Goal: Information Seeking & Learning: Learn about a topic

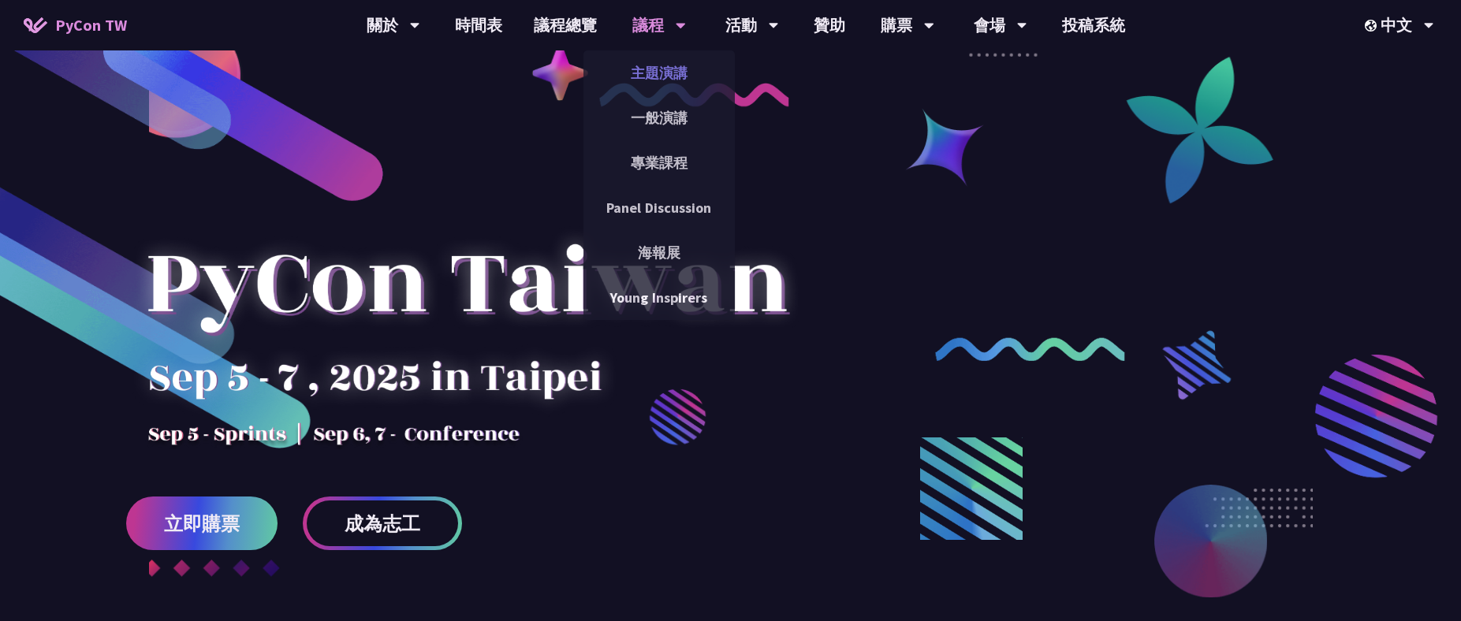
click at [673, 75] on link "主題演講" at bounding box center [658, 72] width 151 height 37
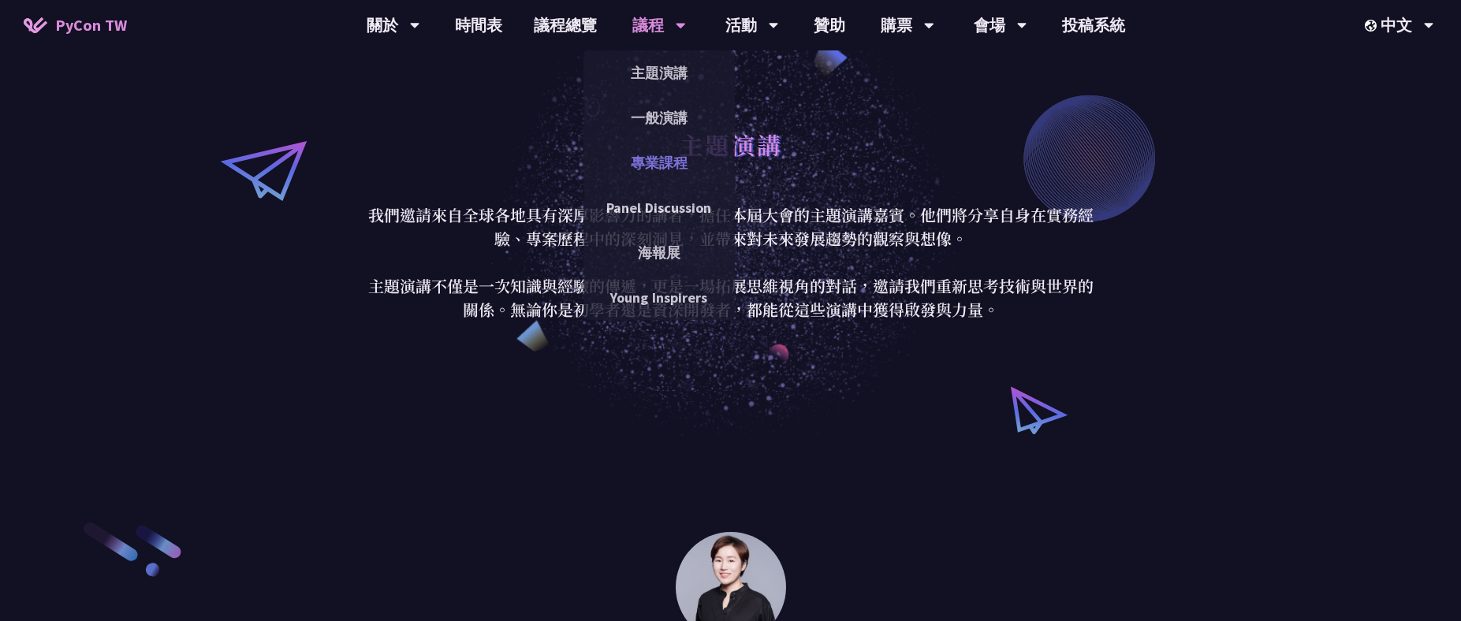
click at [637, 164] on link "專業課程" at bounding box center [658, 162] width 151 height 37
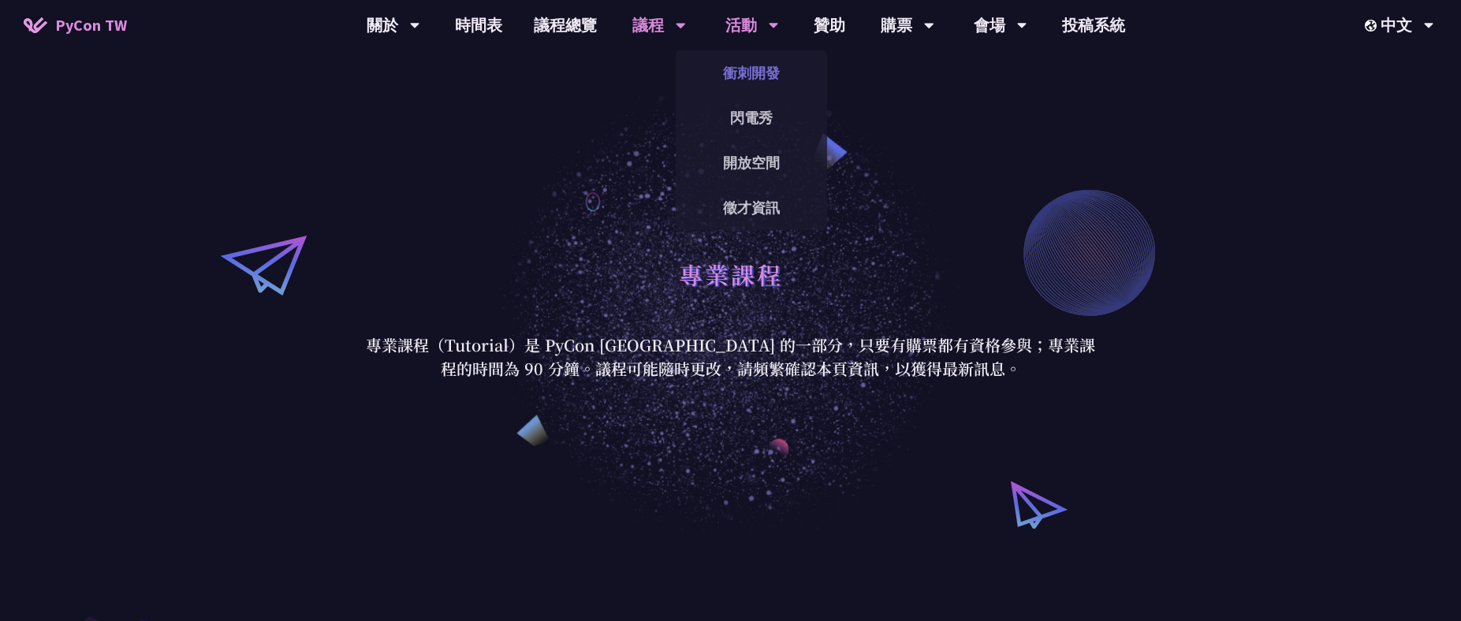
click at [758, 73] on link "衝刺開發" at bounding box center [751, 72] width 151 height 37
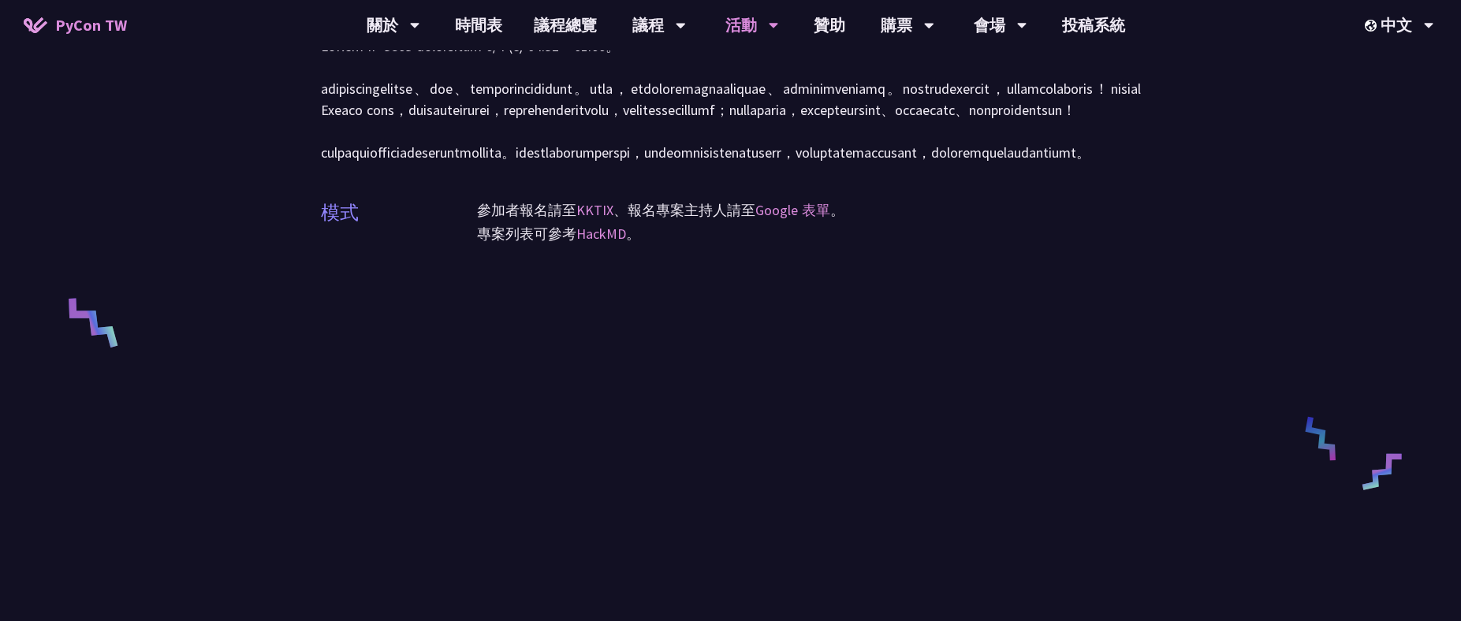
scroll to position [79, 0]
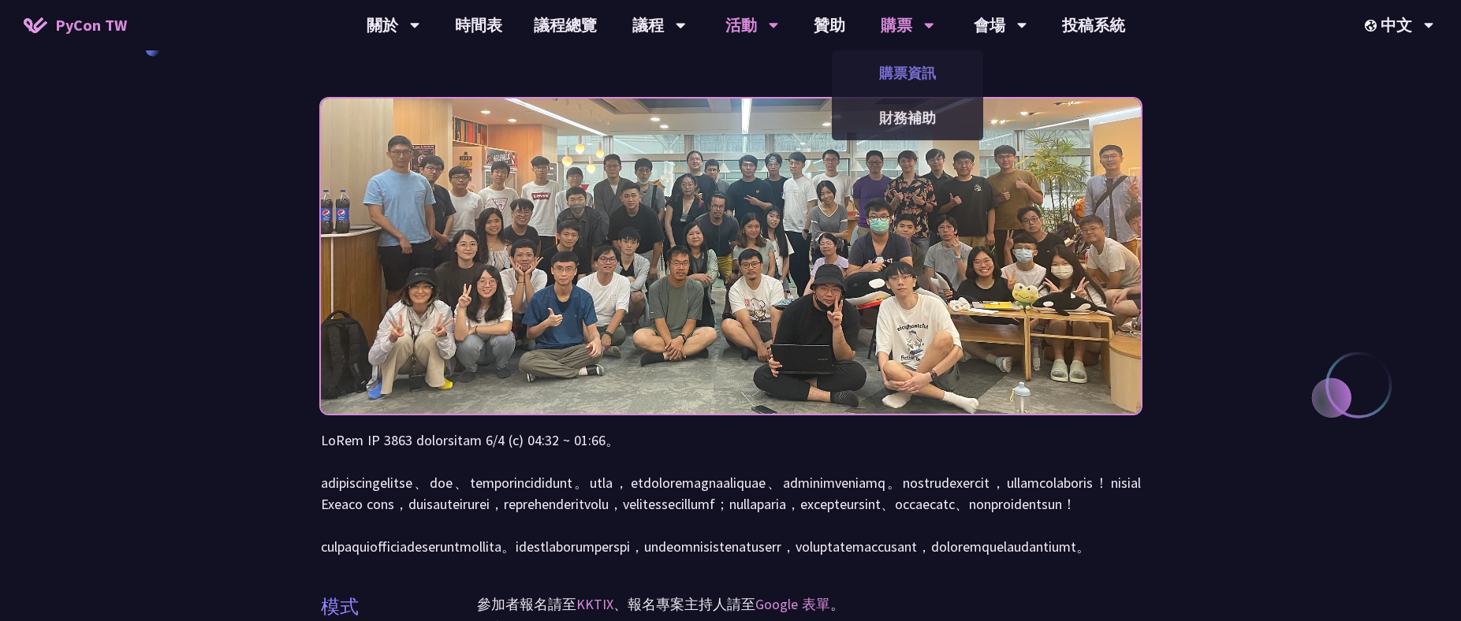
click at [911, 72] on link "購票資訊" at bounding box center [907, 72] width 151 height 37
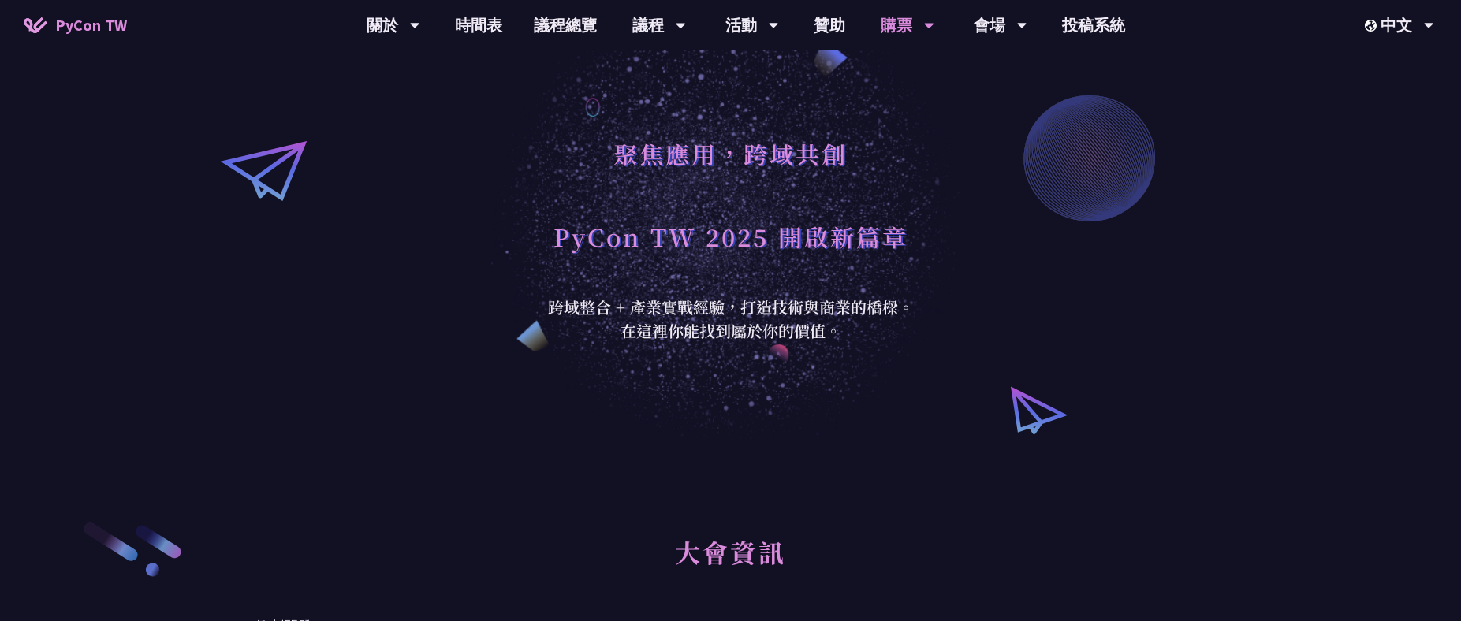
scroll to position [473, 0]
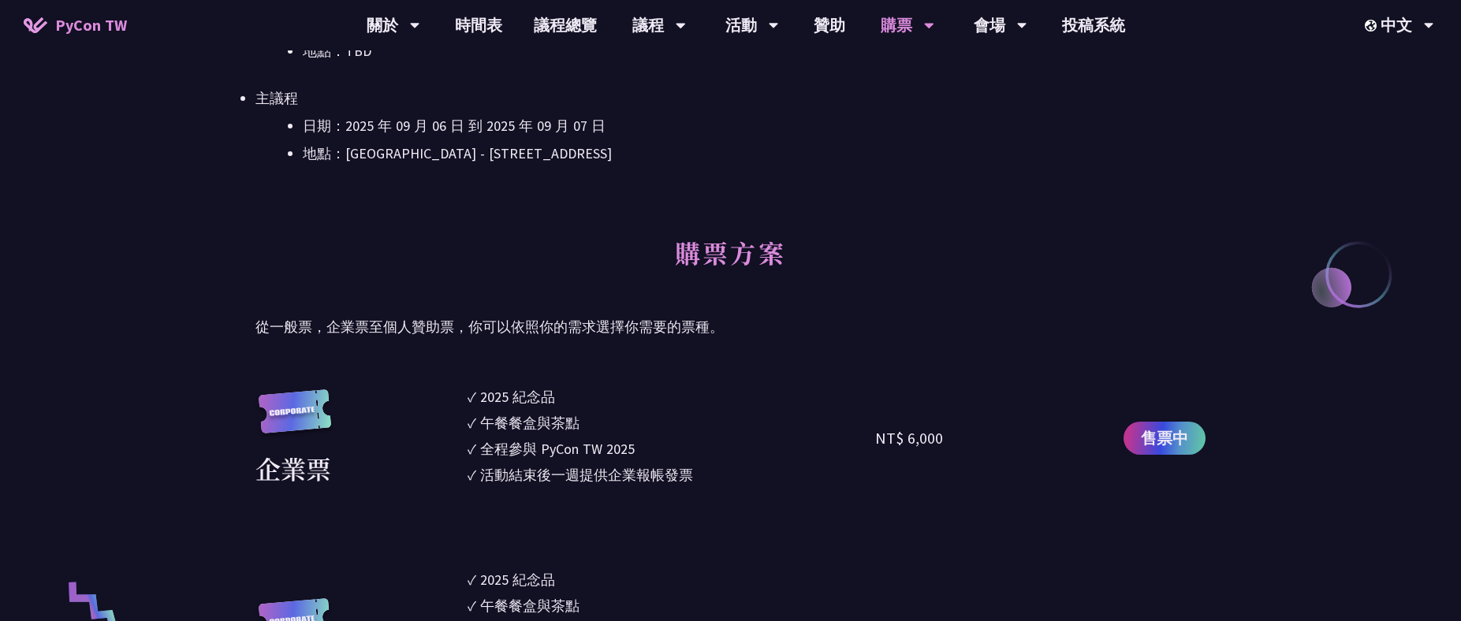
click at [462, 393] on div "企業票 ✓ 2025 [PERSON_NAME]✓ 午餐餐盒與茶點 ✓ 全程參與 PyCon TW 2025 ✓ 活動結束後一週提供企業報帳發票 NT$ 6,…" at bounding box center [730, 438] width 950 height 104
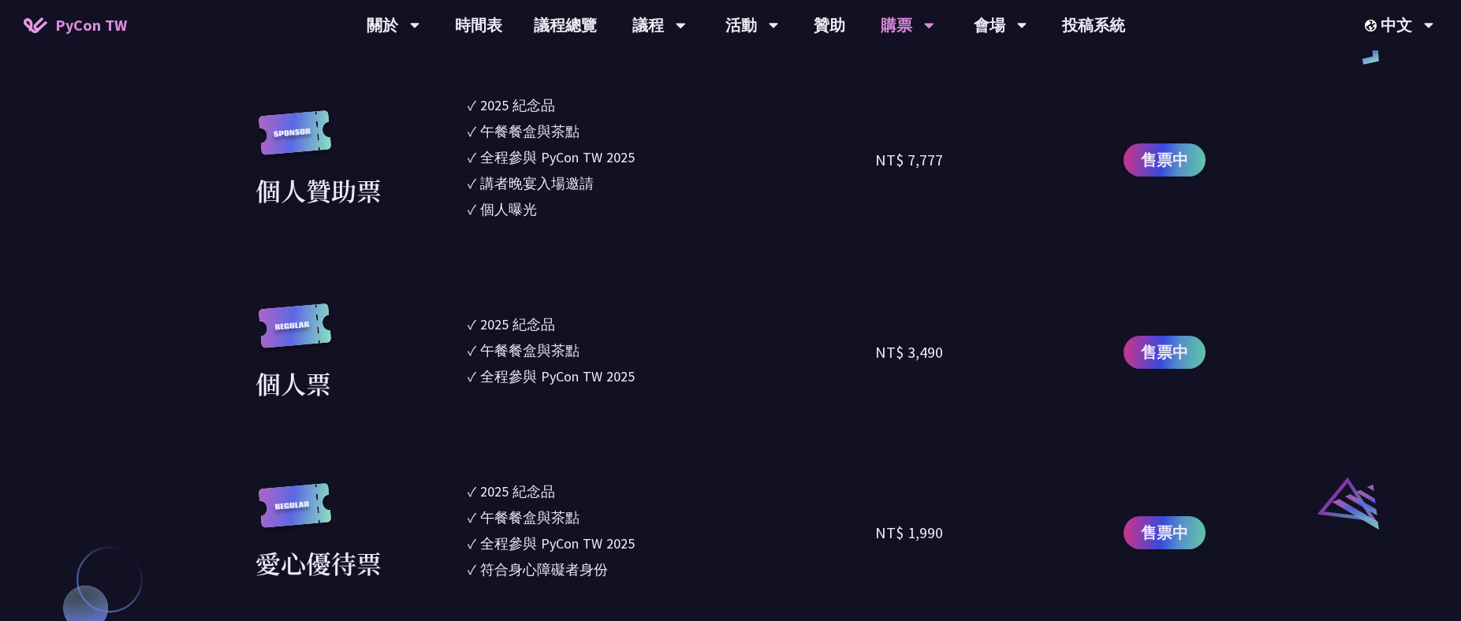
scroll to position [1419, 0]
